Goal: Task Accomplishment & Management: Manage account settings

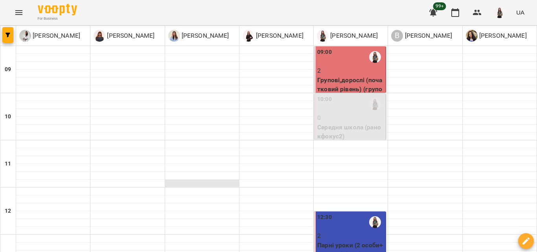
scroll to position [140, 0]
click at [344, 241] on p "Парні уроки (2 особи+вчитель) (A1Р)" at bounding box center [350, 250] width 67 height 18
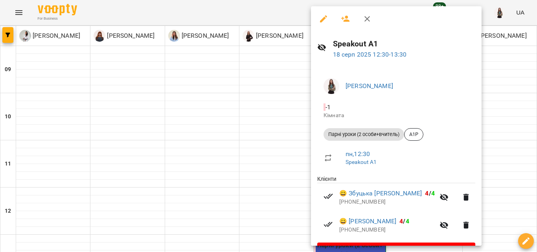
click at [366, 15] on icon "button" at bounding box center [367, 18] width 9 height 9
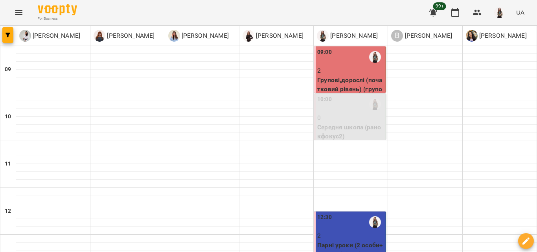
scroll to position [236, 0]
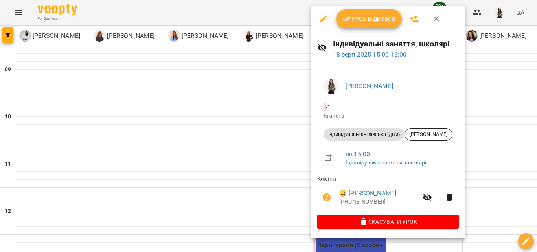
click at [435, 20] on icon "button" at bounding box center [437, 19] width 6 height 6
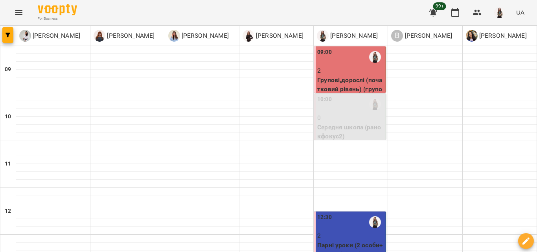
scroll to position [127, 0]
click at [362, 231] on p "2" at bounding box center [350, 235] width 67 height 9
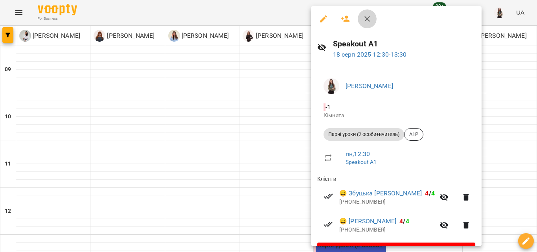
click at [374, 26] on button "button" at bounding box center [367, 18] width 19 height 19
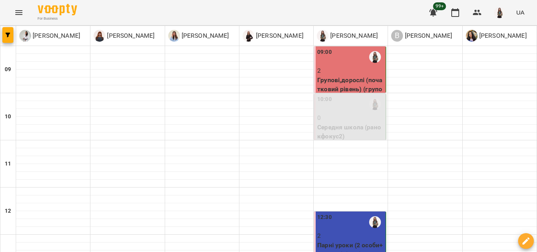
scroll to position [172, 0]
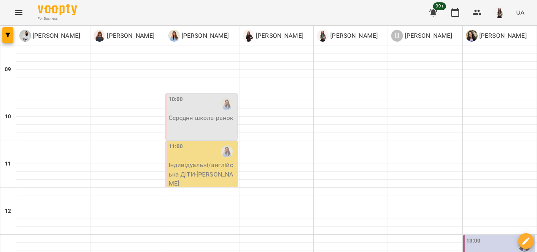
scroll to position [0, 0]
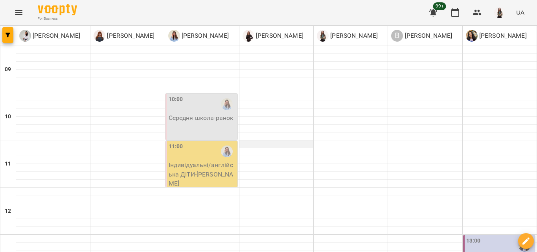
scroll to position [39, 0]
click at [199, 161] on p "Індивідуальні/[DEMOGRAPHIC_DATA] ДІТИ - [PERSON_NAME]" at bounding box center [202, 175] width 67 height 28
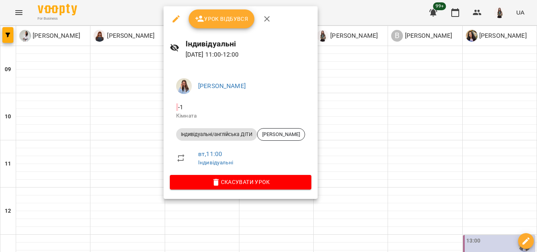
click at [268, 18] on icon "button" at bounding box center [266, 18] width 9 height 9
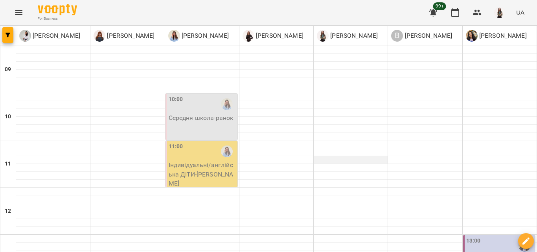
scroll to position [365, 0]
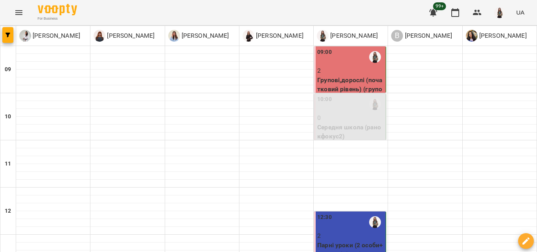
scroll to position [157, 0]
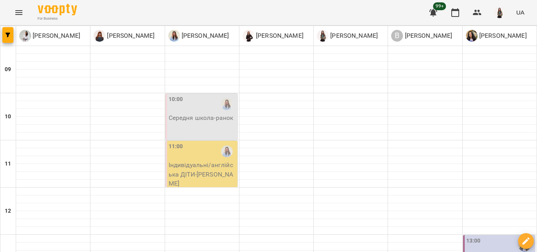
scroll to position [354, 0]
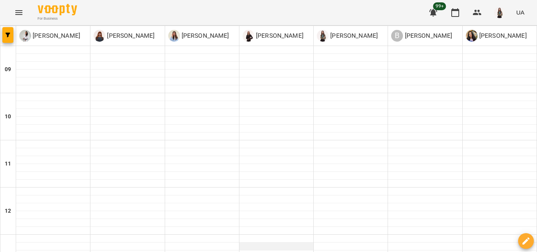
scroll to position [247, 0]
click at [46, 46] on div "[PERSON_NAME] [PERSON_NAME] [PERSON_NAME] [PERSON_NAME] [PERSON_NAME] В [PERSON…" at bounding box center [268, 36] width 537 height 20
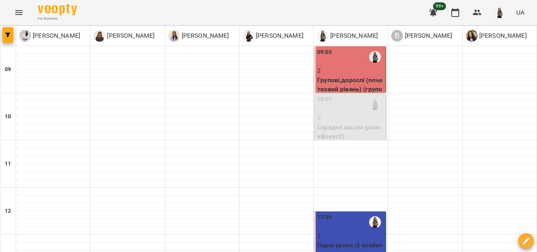
scroll to position [236, 0]
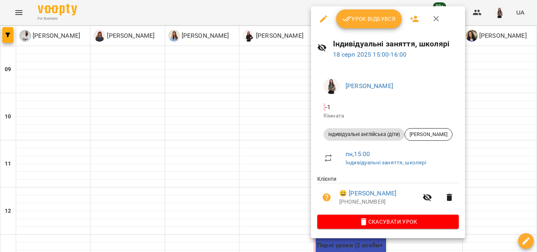
click at [433, 18] on icon "button" at bounding box center [436, 18] width 9 height 9
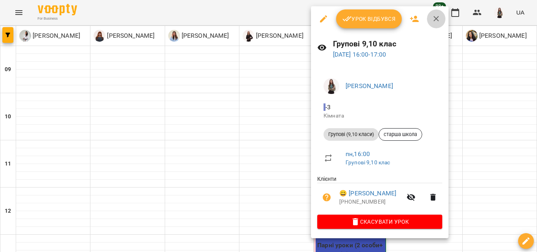
click at [432, 20] on icon "button" at bounding box center [436, 18] width 9 height 9
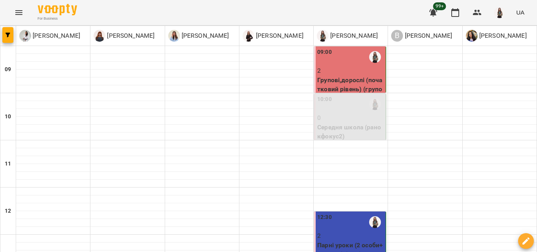
scroll to position [365, 0]
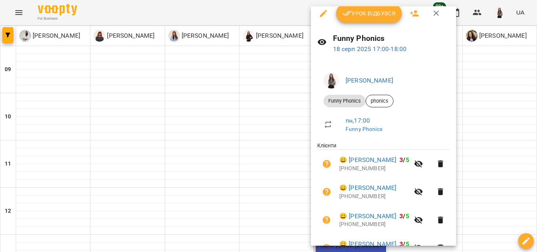
scroll to position [0, 0]
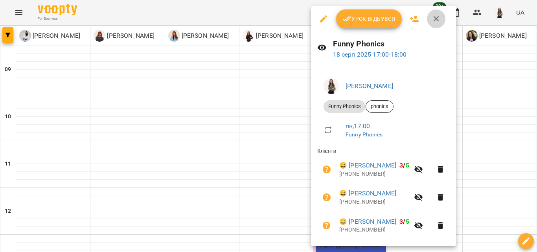
click at [438, 22] on icon "button" at bounding box center [436, 18] width 9 height 9
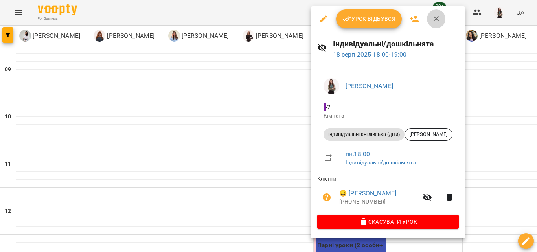
click at [430, 17] on button "button" at bounding box center [436, 18] width 19 height 19
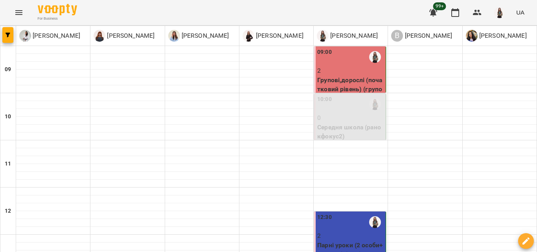
scroll to position [229, 0]
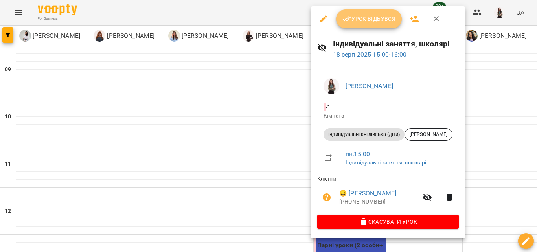
click at [350, 20] on icon "button" at bounding box center [347, 18] width 9 height 9
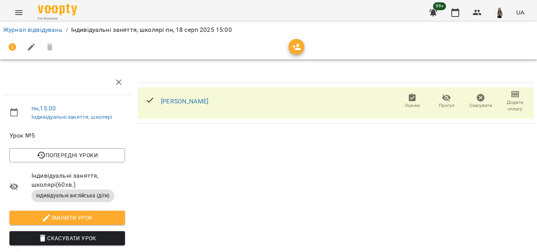
click at [511, 101] on span "Додати сплату" at bounding box center [515, 105] width 25 height 13
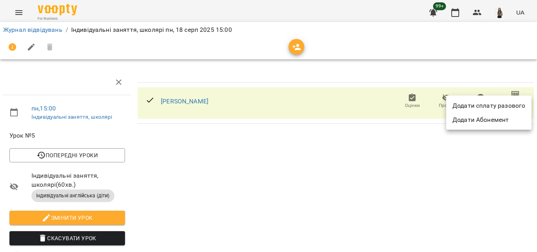
click at [511, 105] on li "Додати сплату разового" at bounding box center [489, 106] width 85 height 14
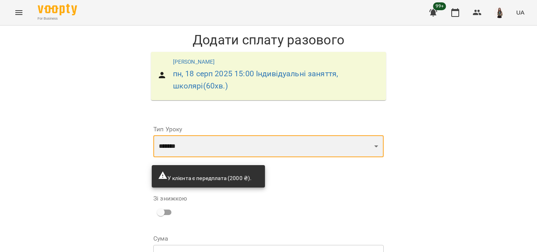
click at [230, 155] on select "**********" at bounding box center [268, 146] width 231 height 22
select select "**********"
click at [153, 135] on select "**********" at bounding box center [268, 146] width 231 height 22
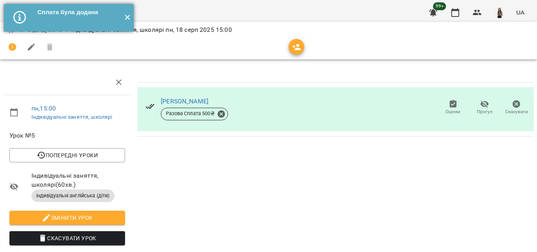
click at [131, 17] on button "✕" at bounding box center [127, 18] width 13 height 28
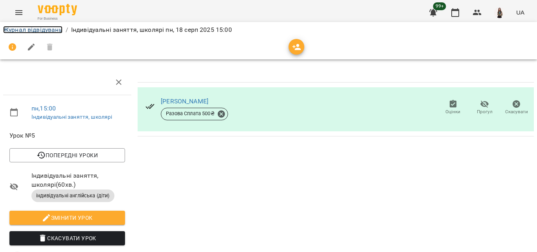
click at [37, 31] on link "Журнал відвідувань" at bounding box center [32, 29] width 59 height 7
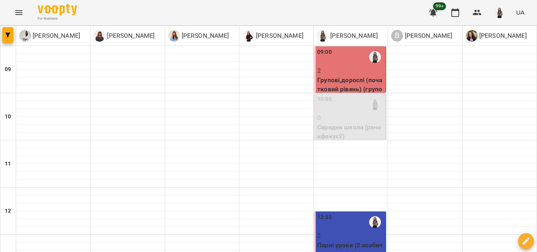
scroll to position [326, 0]
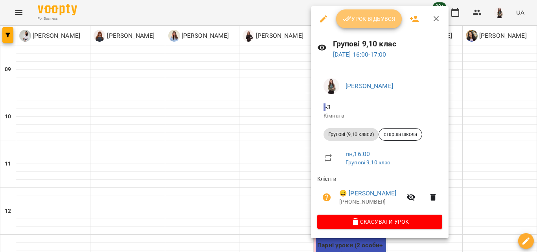
click at [391, 10] on button "Урок відбувся" at bounding box center [369, 18] width 66 height 19
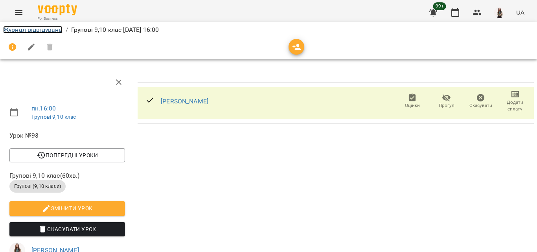
click at [45, 30] on link "Журнал відвідувань" at bounding box center [32, 29] width 59 height 7
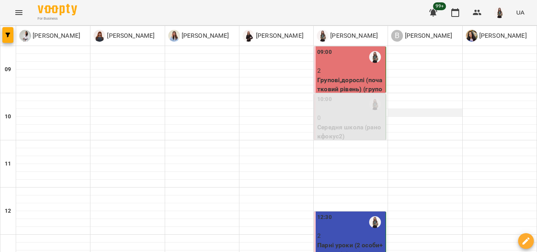
scroll to position [315, 0]
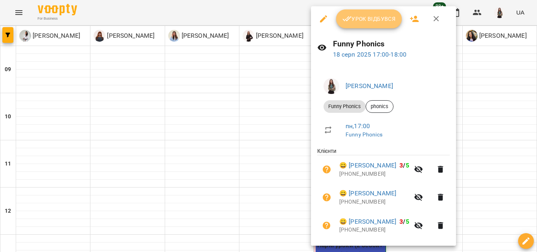
click at [354, 21] on span "Урок відбувся" at bounding box center [370, 18] width 54 height 9
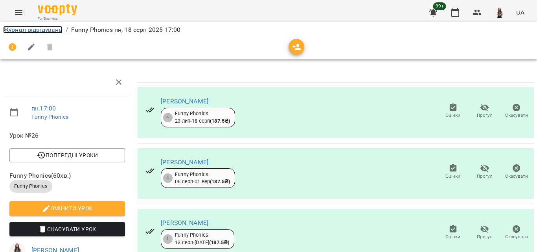
click at [50, 30] on link "Журнал відвідувань" at bounding box center [32, 29] width 59 height 7
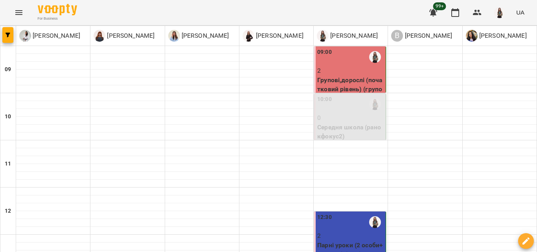
scroll to position [365, 0]
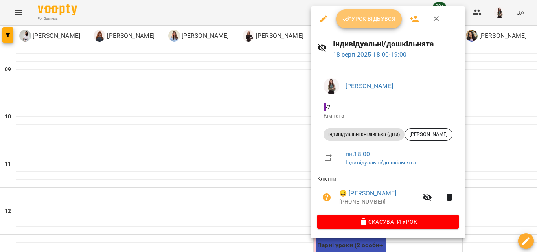
click at [378, 16] on span "Урок відбувся" at bounding box center [370, 18] width 54 height 9
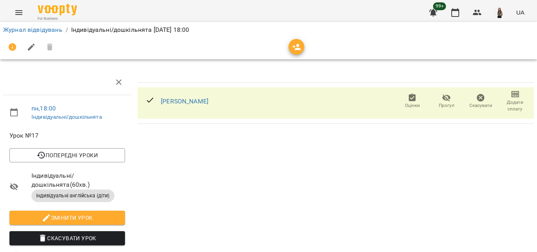
click at [515, 93] on span "Додати сплату" at bounding box center [515, 101] width 25 height 22
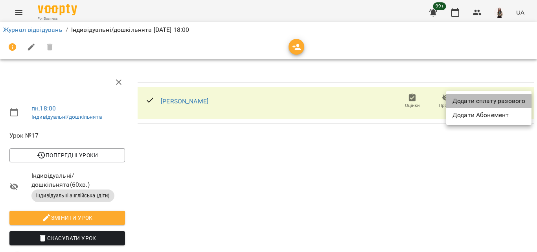
click at [521, 106] on li "Додати сплату разового" at bounding box center [489, 101] width 85 height 14
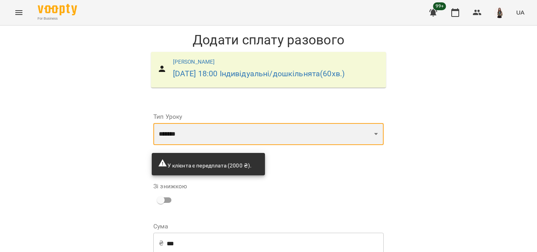
click at [172, 140] on select "**********" at bounding box center [268, 134] width 231 height 22
select select "**********"
click at [153, 135] on select "**********" at bounding box center [268, 134] width 231 height 22
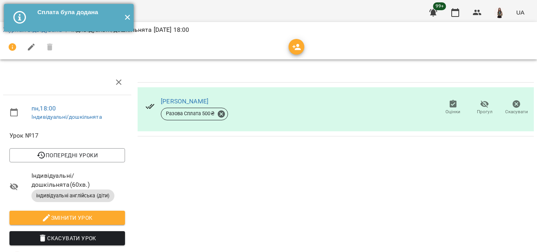
click at [130, 15] on button "✕" at bounding box center [127, 18] width 13 height 28
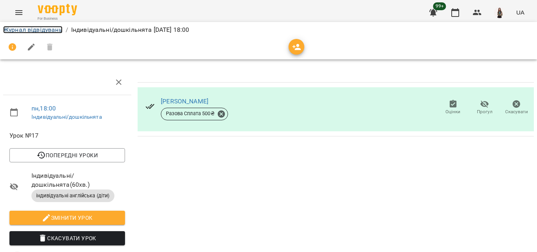
click at [33, 31] on link "Журнал відвідувань" at bounding box center [32, 29] width 59 height 7
